Goal: Task Accomplishment & Management: Use online tool/utility

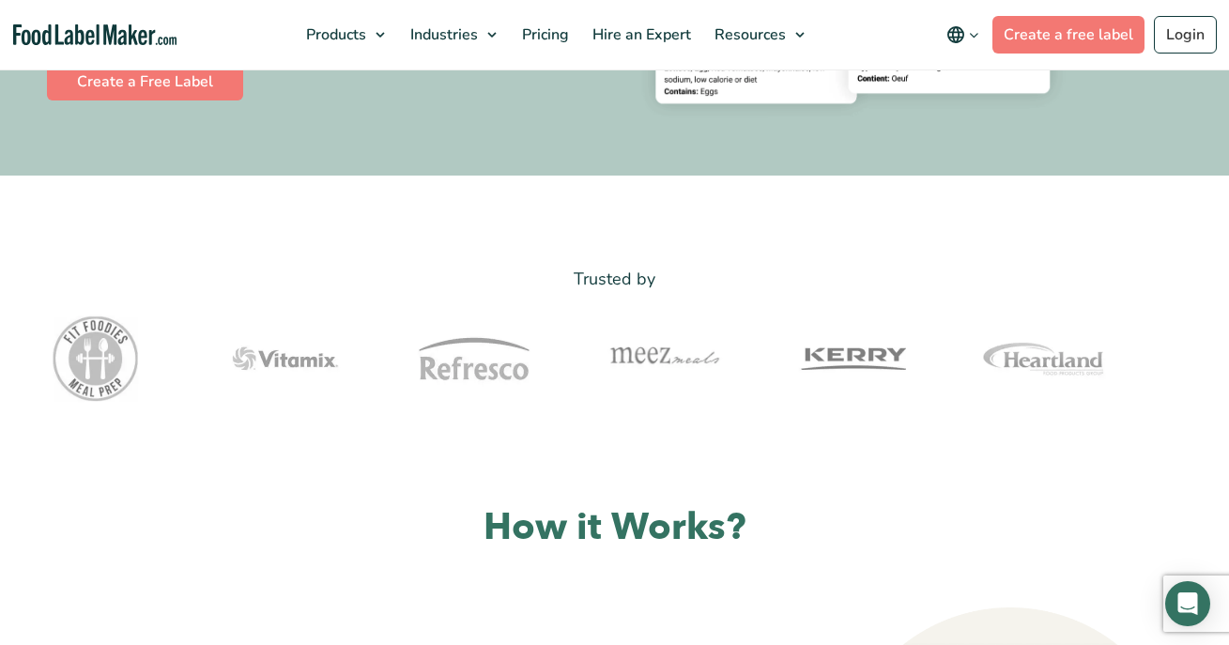
scroll to position [517, 0]
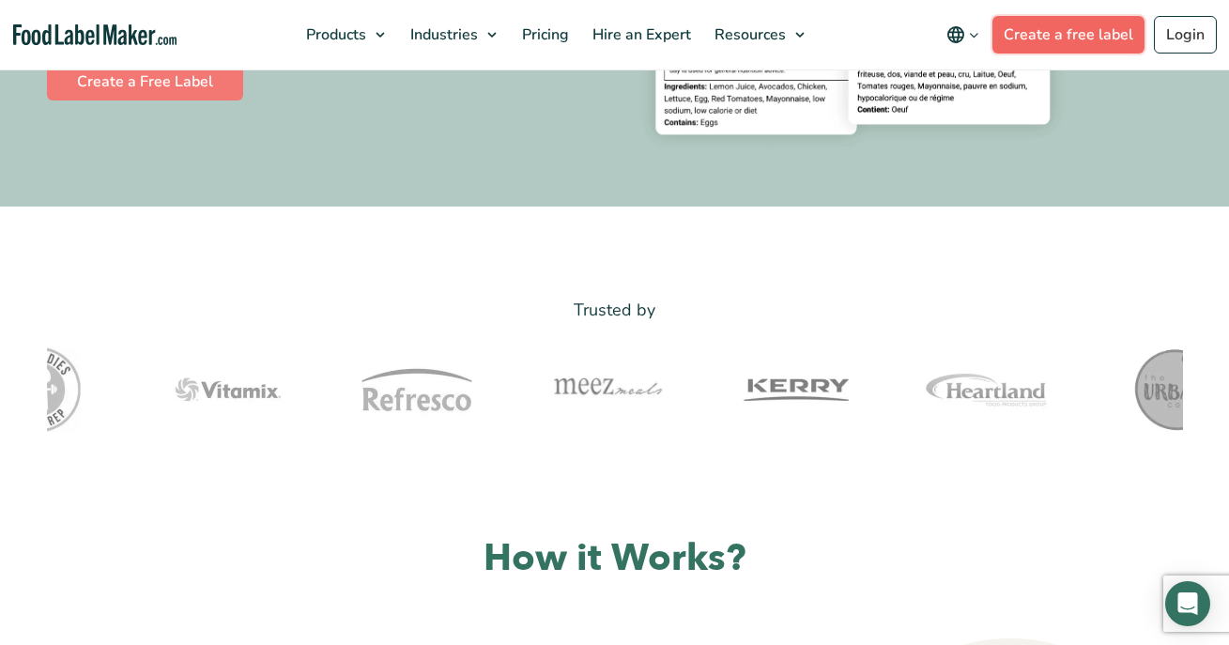
click at [1068, 48] on link "Create a free label" at bounding box center [1068, 35] width 152 height 38
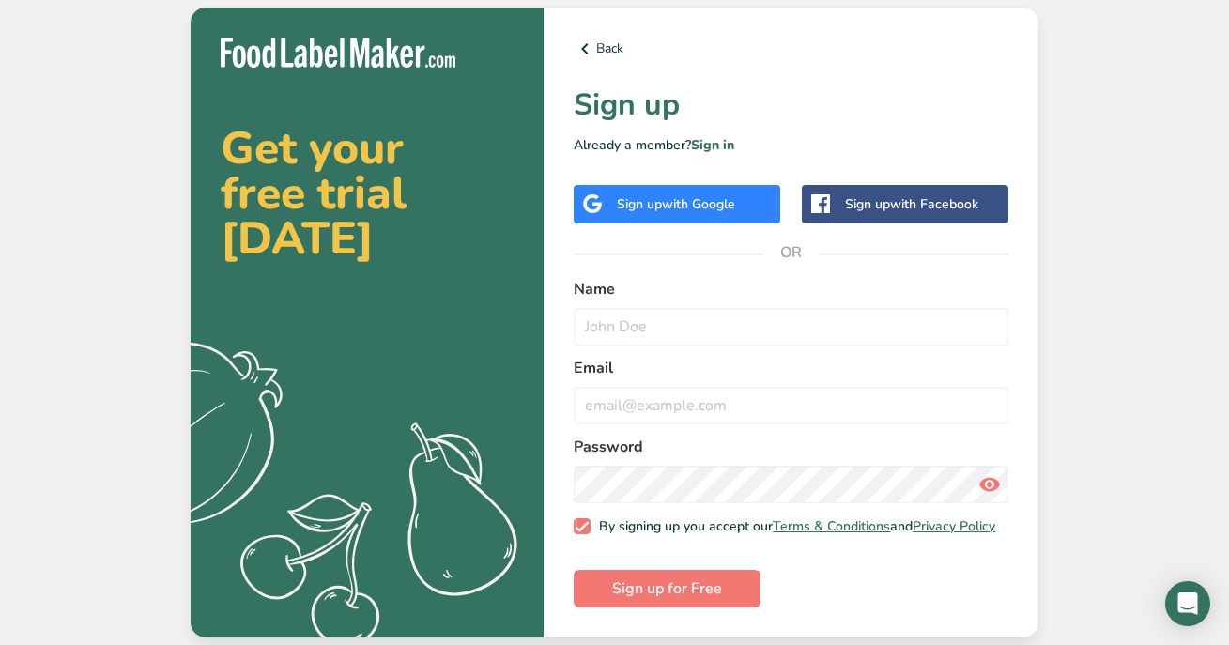
click at [694, 186] on div "Sign up with Google" at bounding box center [676, 204] width 206 height 38
